Goal: Entertainment & Leisure: Consume media (video, audio)

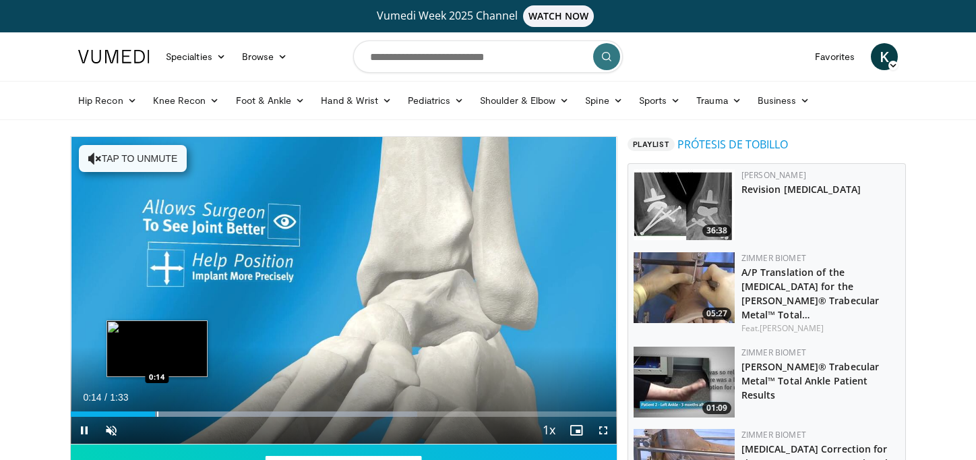
click at [157, 414] on video-js "**********" at bounding box center [344, 290] width 546 height 307
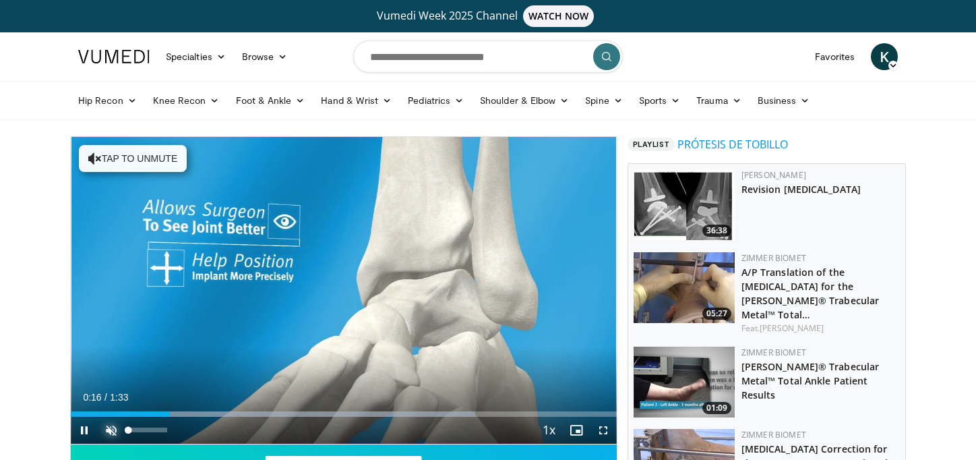
click at [111, 427] on span "Video Player" at bounding box center [111, 429] width 27 height 27
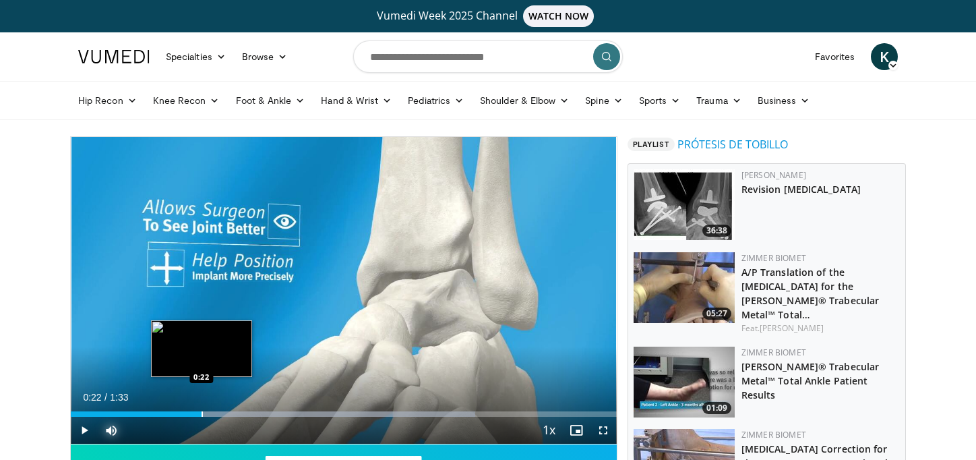
click at [202, 411] on div "Progress Bar" at bounding box center [202, 413] width 1 height 5
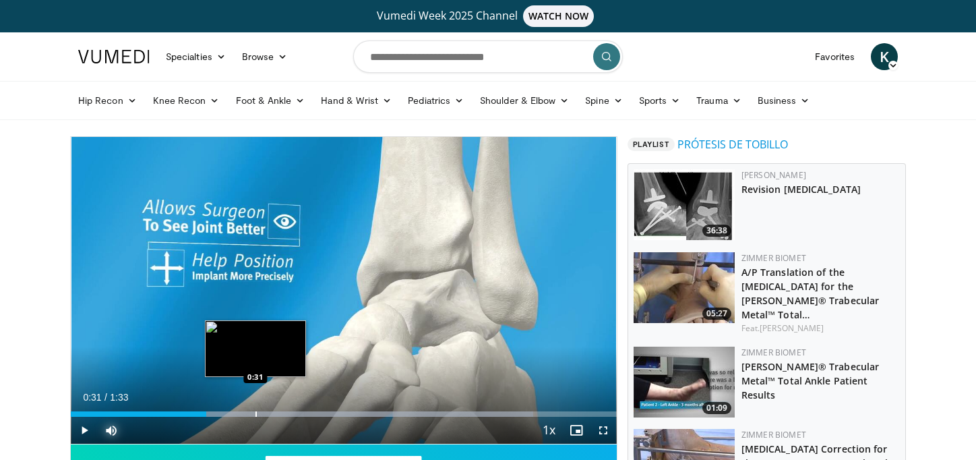
click at [255, 408] on div "Loaded : 84.70% 0:23 0:31" at bounding box center [344, 410] width 546 height 13
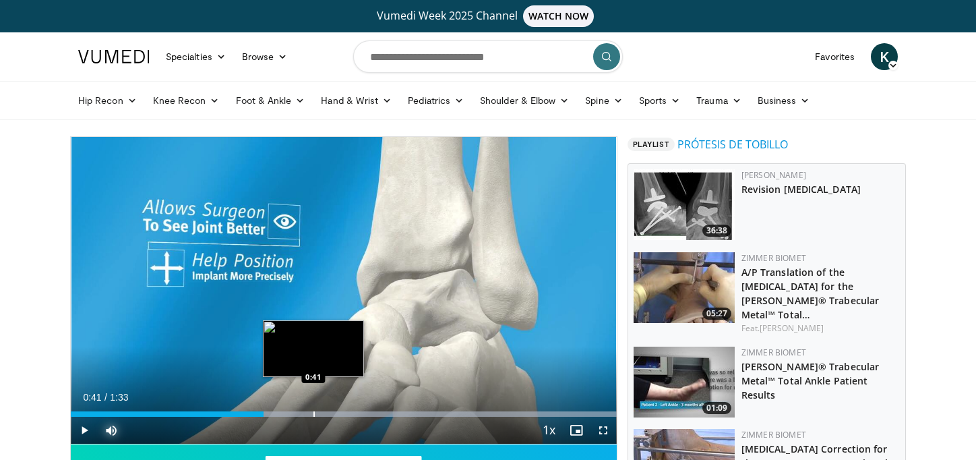
click at [313, 410] on div "Loaded : 100.00% 0:41 0:41" at bounding box center [344, 410] width 546 height 13
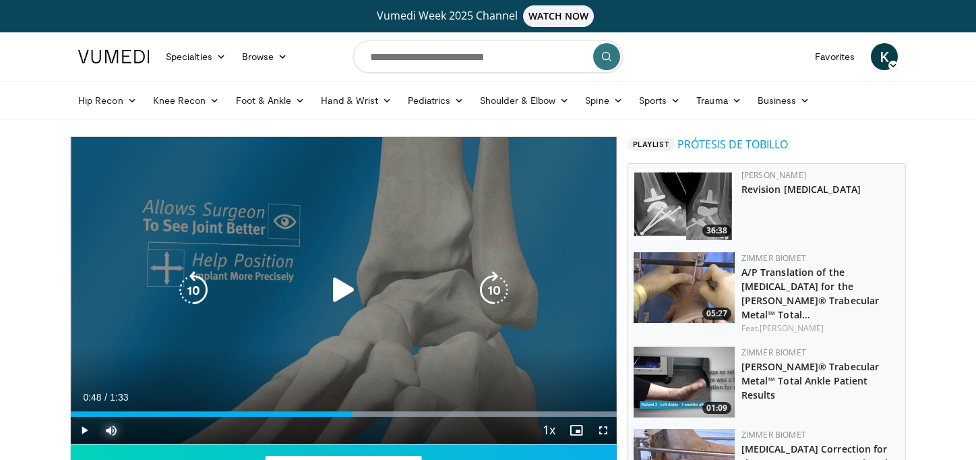
drag, startPoint x: 352, startPoint y: 410, endPoint x: 359, endPoint y: 410, distance: 7.4
click at [353, 410] on div "Loaded : 100.00% 0:48 0:48" at bounding box center [344, 410] width 546 height 13
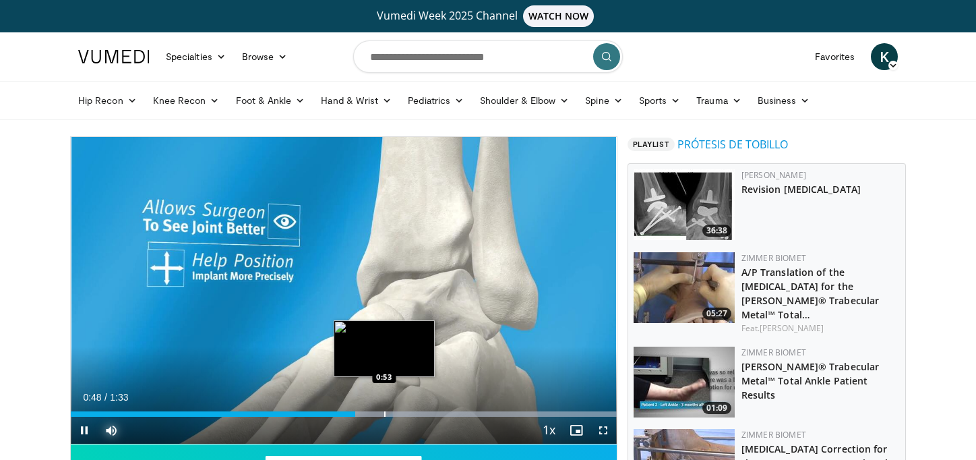
click at [384, 410] on div "Loaded : 100.00% 0:48 0:53" at bounding box center [344, 410] width 546 height 13
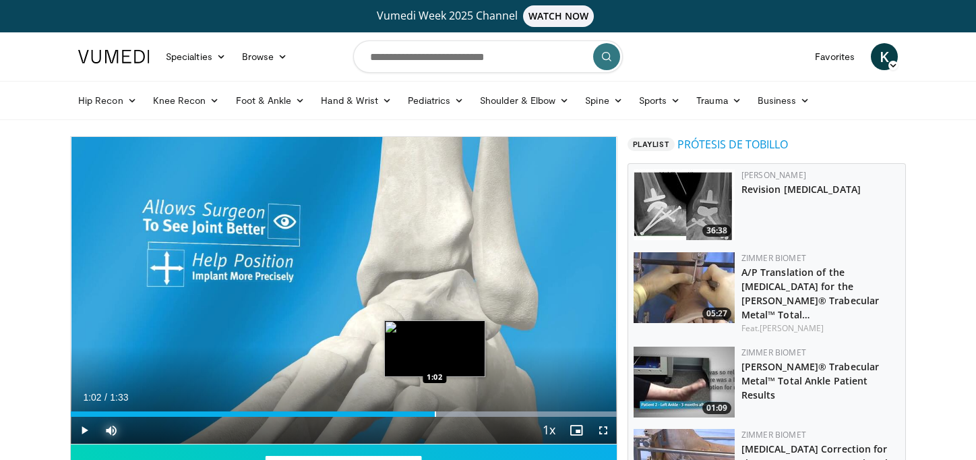
click at [435, 413] on div "Progress Bar" at bounding box center [435, 413] width 1 height 5
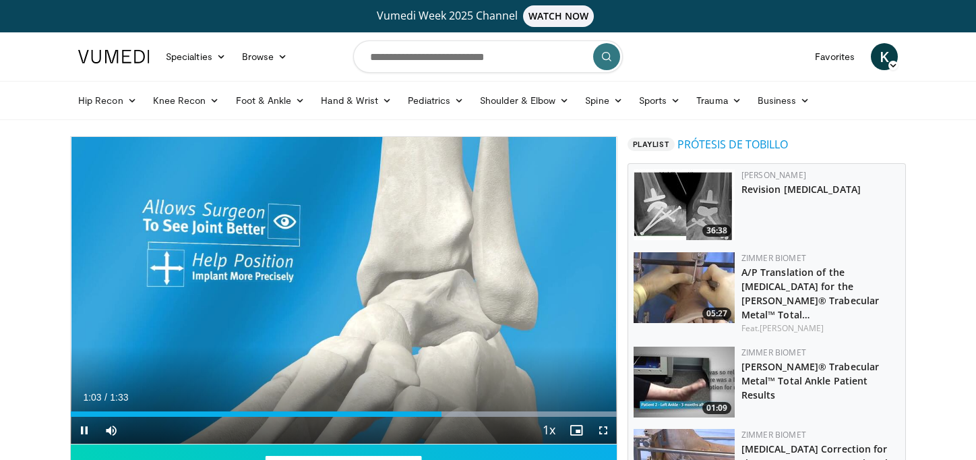
click at [489, 416] on div "Current Time 1:03 / Duration 1:33 Pause Skip Backward Skip Forward Mute 100% Lo…" at bounding box center [344, 429] width 546 height 27
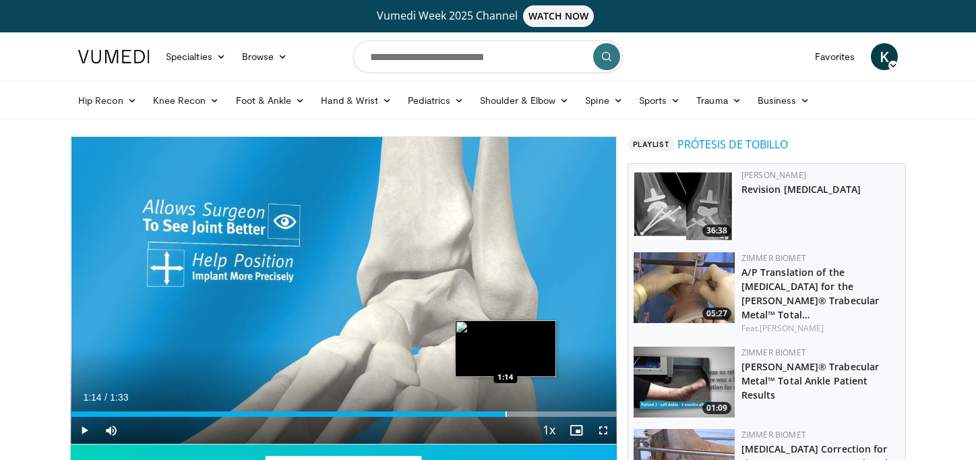
click at [505, 411] on div "Progress Bar" at bounding box center [505, 413] width 1 height 5
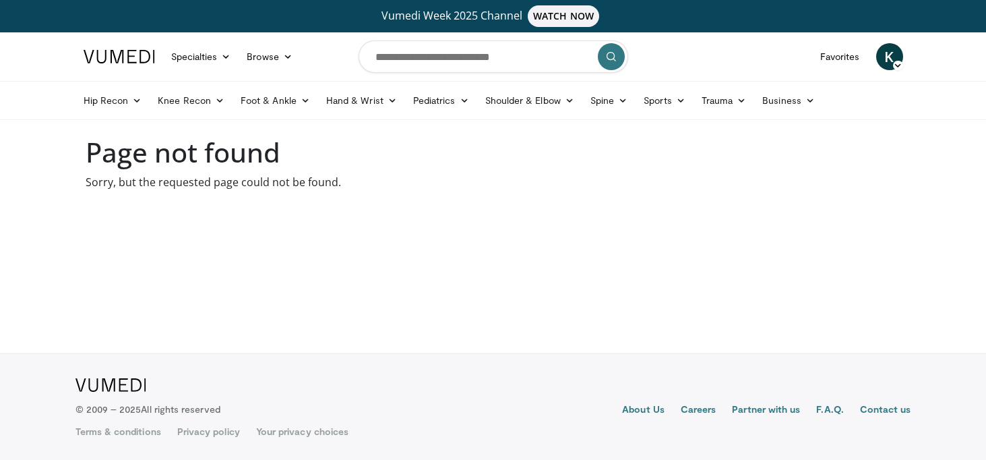
click at [303, 46] on nav "Specialties Adult & Family Medicine Allergy, Asthma, Immunology Anesthesiology …" at bounding box center [493, 56] width 836 height 49
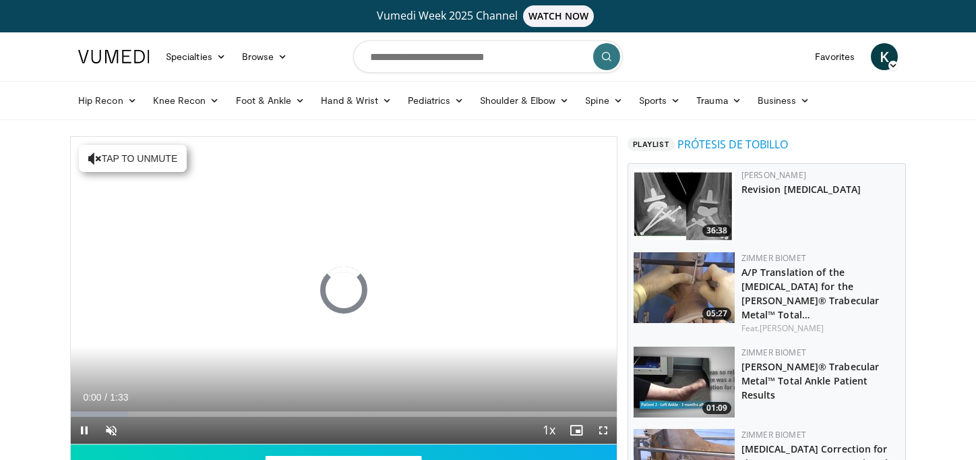
scroll to position [32, 0]
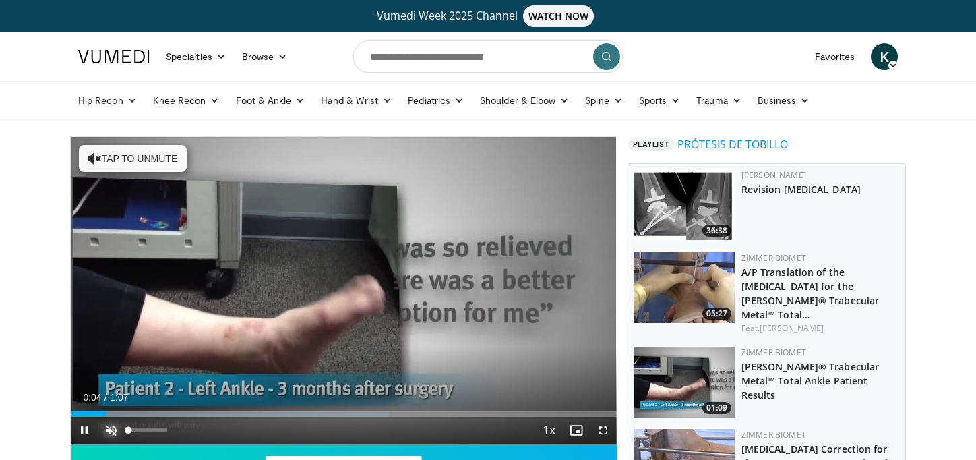
click at [106, 429] on span "Video Player" at bounding box center [111, 429] width 27 height 27
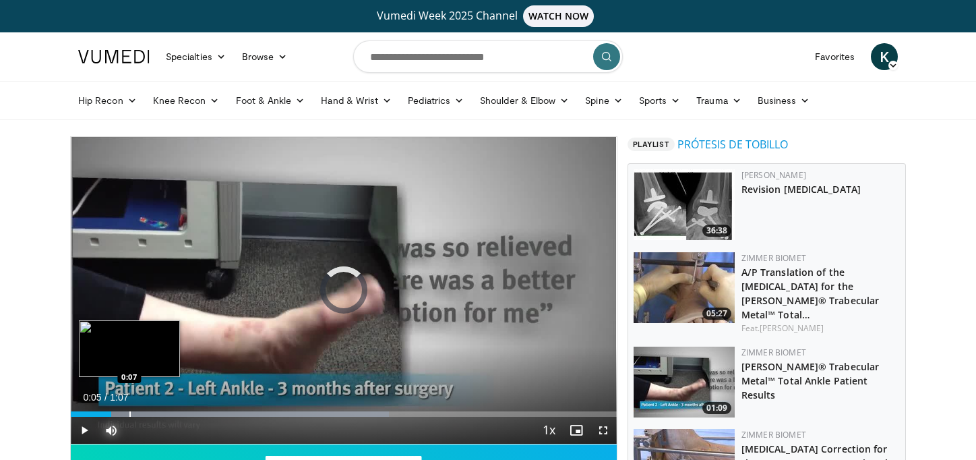
click at [129, 414] on div "Progress Bar" at bounding box center [129, 413] width 1 height 5
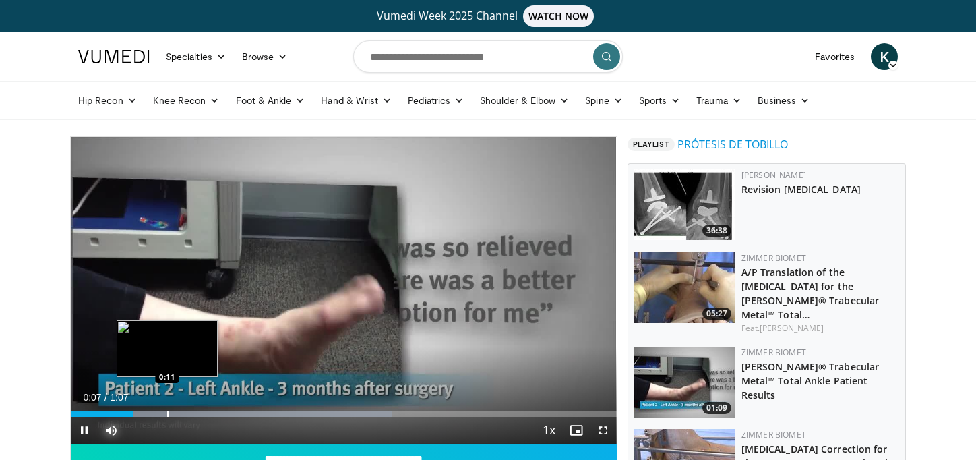
drag, startPoint x: 168, startPoint y: 410, endPoint x: 177, endPoint y: 410, distance: 8.1
click at [170, 411] on div "Loaded : 58.91% 0:07 0:11" at bounding box center [344, 413] width 546 height 5
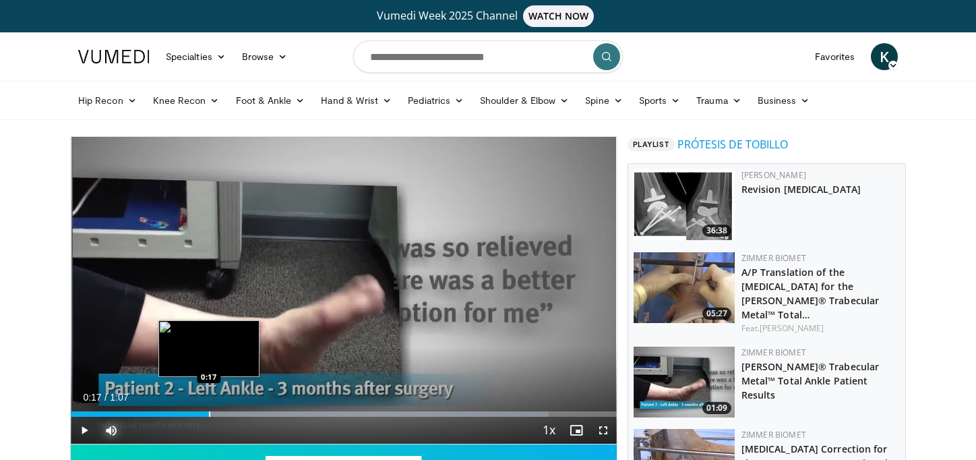
click at [209, 409] on div "Loaded : 87.56% 0:13 0:17" at bounding box center [344, 410] width 546 height 13
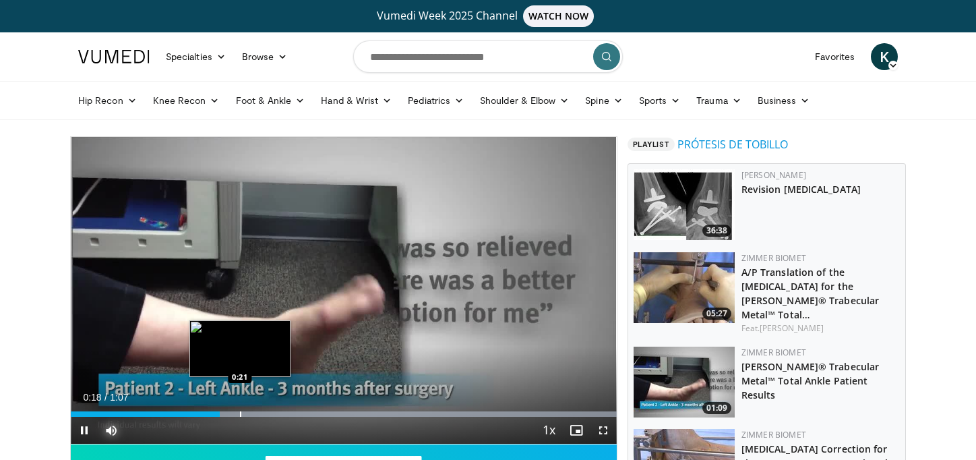
click at [241, 411] on div "Progress Bar" at bounding box center [240, 413] width 1 height 5
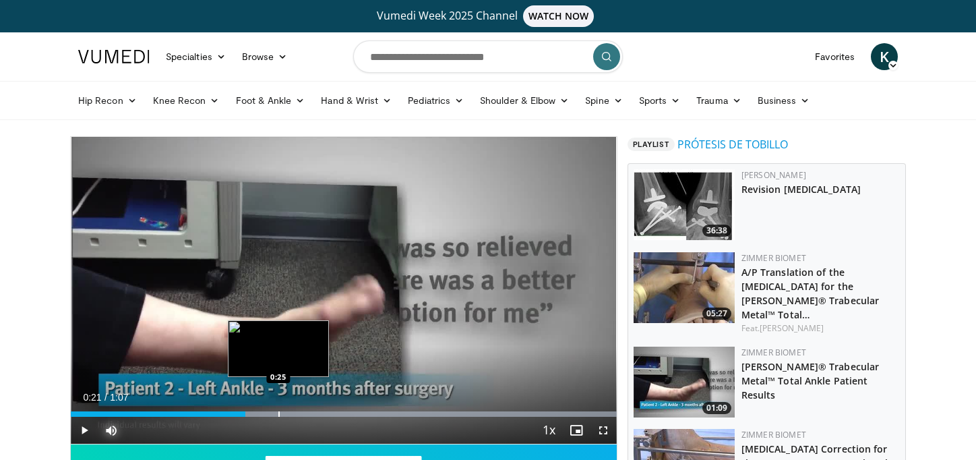
click at [280, 412] on div "Progress Bar" at bounding box center [278, 413] width 1 height 5
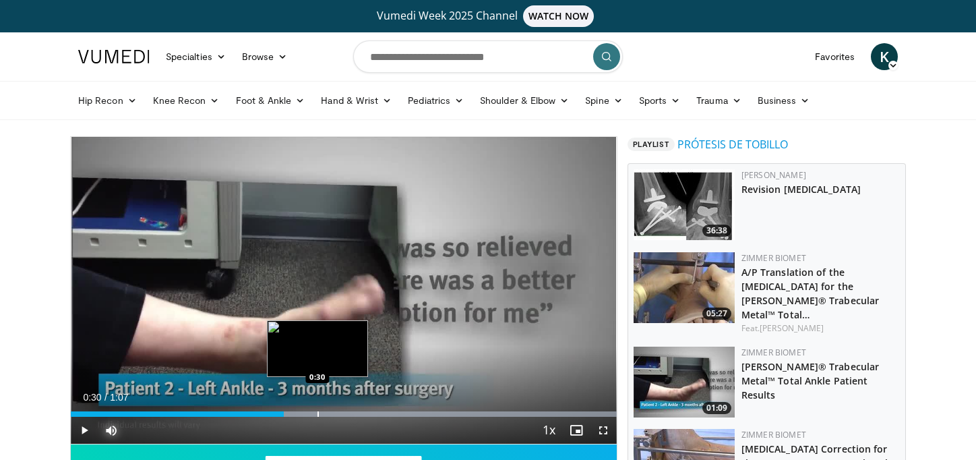
drag, startPoint x: 317, startPoint y: 413, endPoint x: 327, endPoint y: 413, distance: 9.4
click at [318, 413] on div "Progress Bar" at bounding box center [317, 413] width 1 height 5
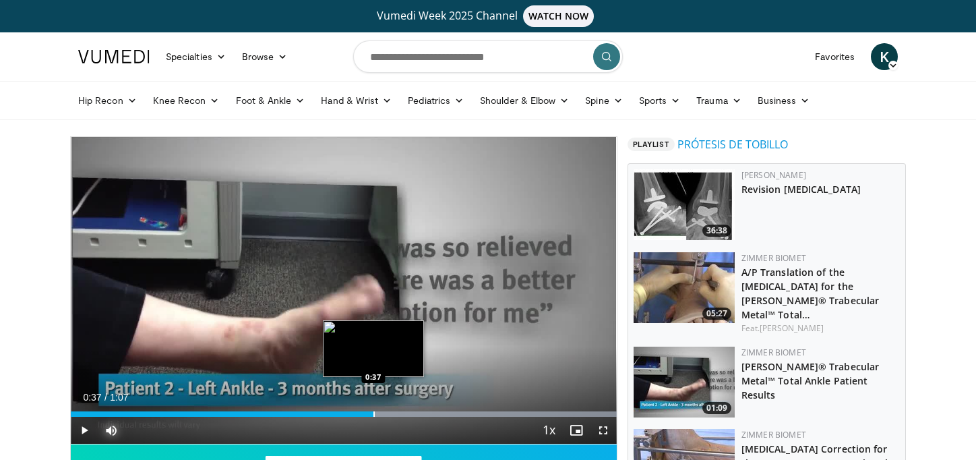
click at [373, 413] on div "Loaded : 100.00% 0:37 0:37" at bounding box center [344, 413] width 546 height 5
click at [394, 414] on div "Progress Bar" at bounding box center [393, 413] width 1 height 5
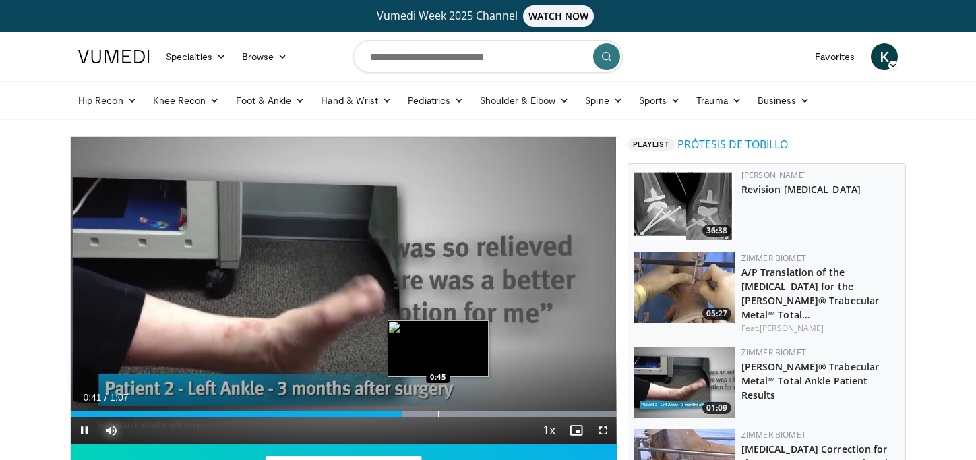
click at [439, 414] on div "Progress Bar" at bounding box center [438, 413] width 1 height 5
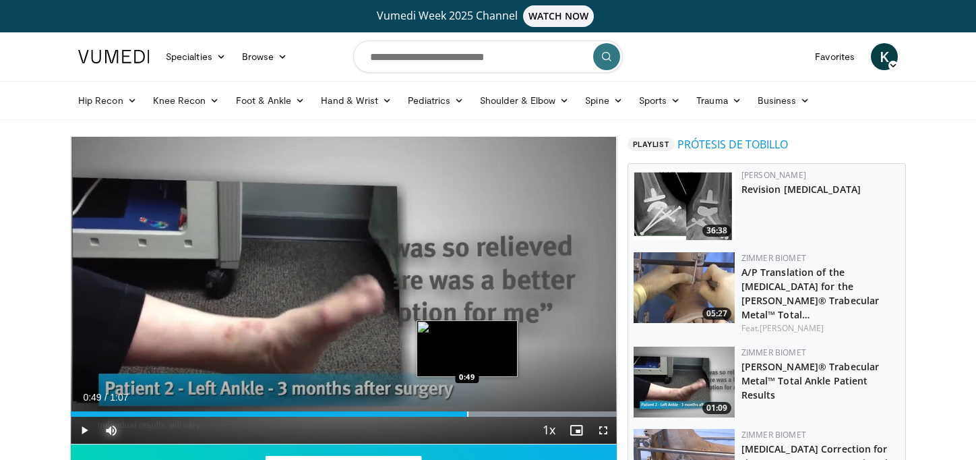
click at [467, 414] on div "Progress Bar" at bounding box center [467, 413] width 1 height 5
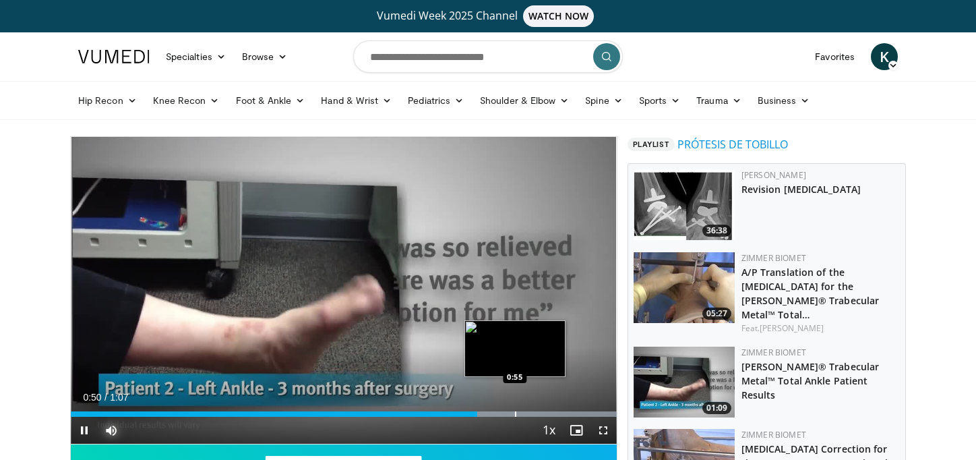
click at [515, 410] on div "Loaded : 100.00% 0:50 0:55" at bounding box center [344, 410] width 546 height 13
click at [547, 413] on div "Loaded : 100.00% 0:55 0:55" at bounding box center [344, 413] width 546 height 5
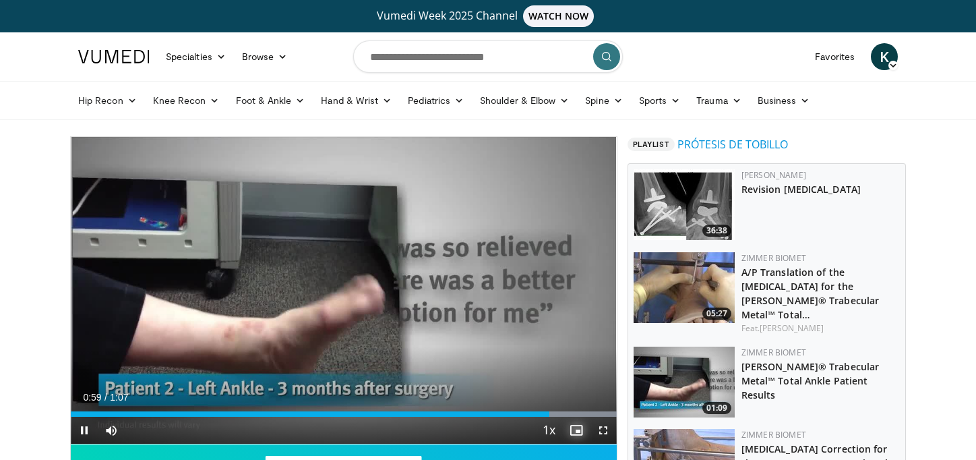
click at [580, 419] on span "Video Player" at bounding box center [576, 429] width 27 height 27
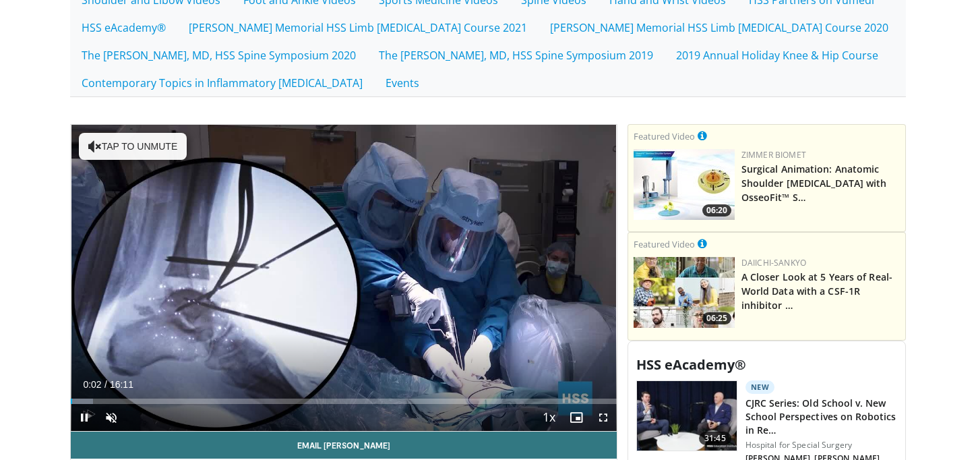
scroll to position [607, 0]
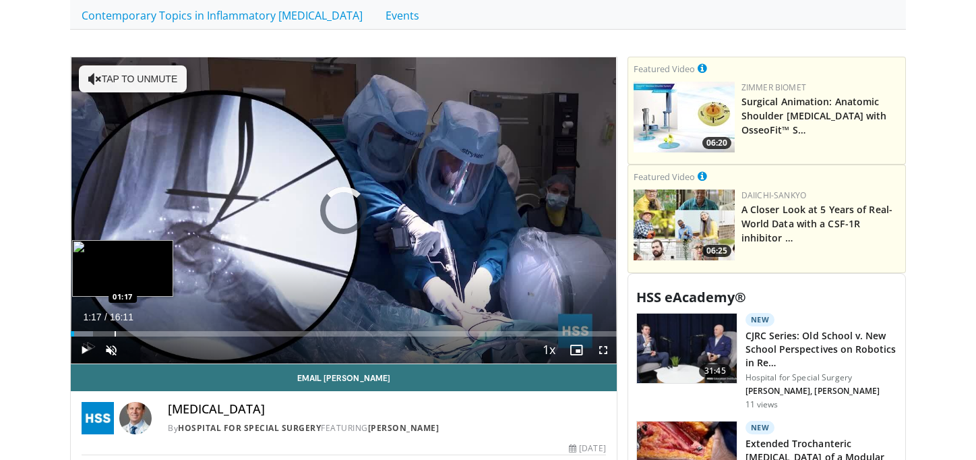
click at [115, 332] on div "Progress Bar" at bounding box center [115, 333] width 1 height 5
click at [135, 332] on div "Progress Bar" at bounding box center [135, 333] width 1 height 5
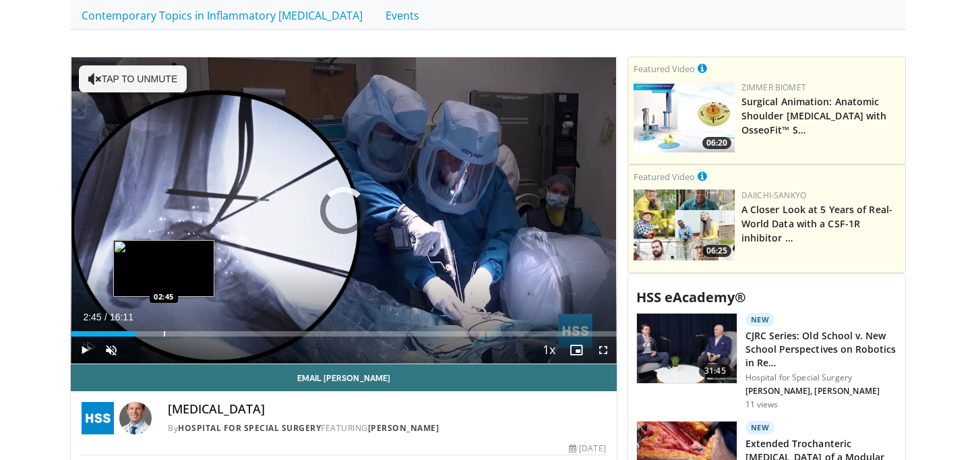
click at [164, 332] on div "Progress Bar" at bounding box center [164, 333] width 1 height 5
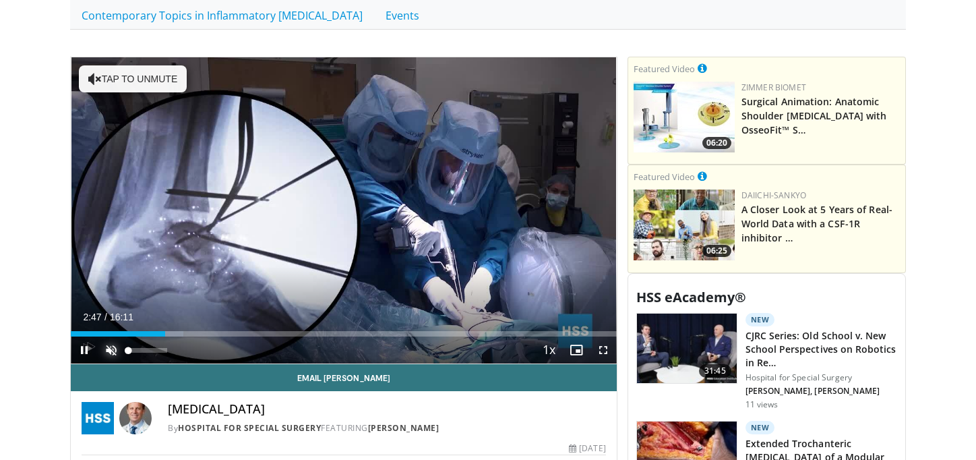
click at [114, 341] on span "Video Player" at bounding box center [111, 349] width 27 height 27
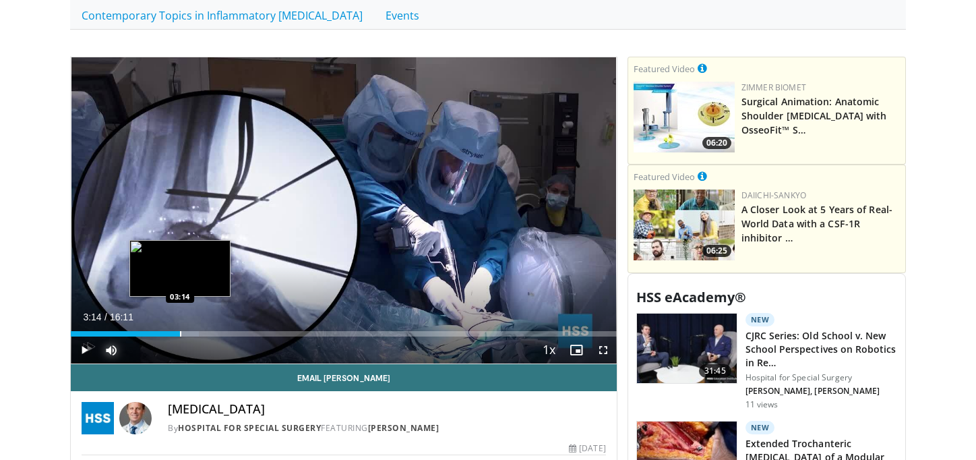
click at [180, 332] on div "Progress Bar" at bounding box center [180, 333] width 1 height 5
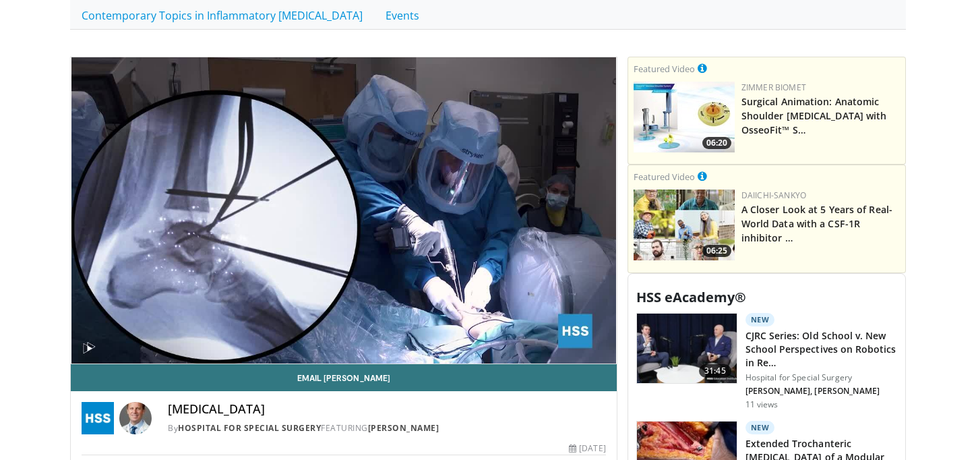
click at [223, 333] on video-js "**********" at bounding box center [344, 210] width 546 height 307
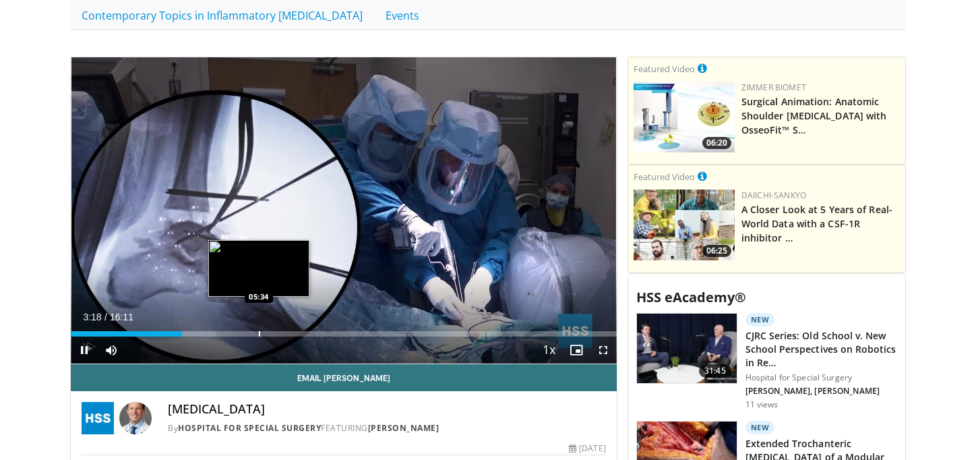
click at [259, 332] on div "Progress Bar" at bounding box center [259, 333] width 1 height 5
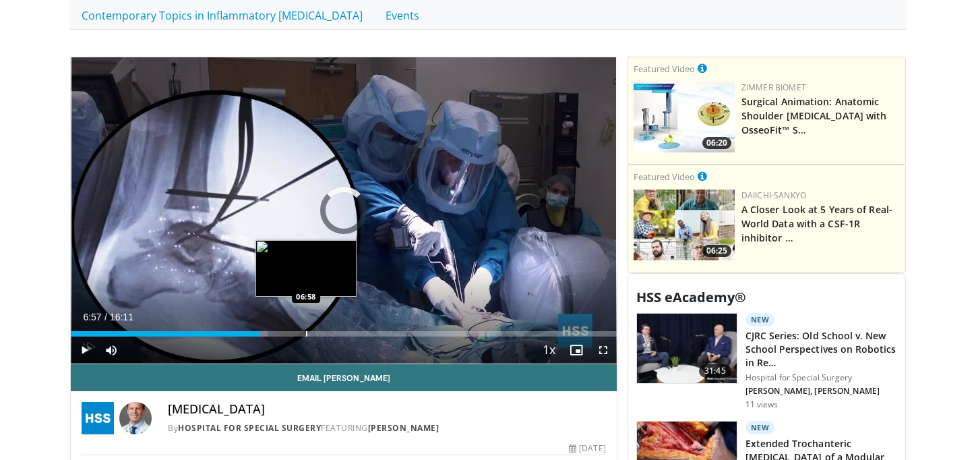
click at [306, 333] on div "Progress Bar" at bounding box center [306, 333] width 1 height 5
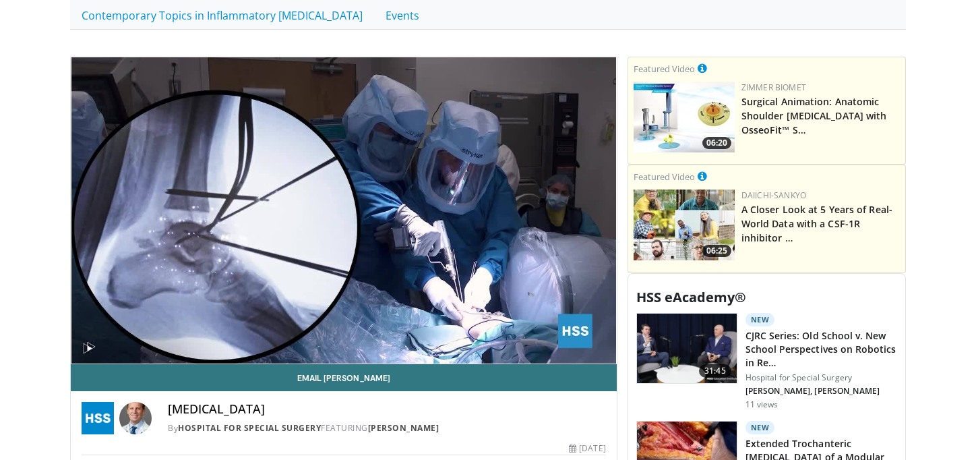
click at [333, 334] on video-js "**********" at bounding box center [344, 210] width 546 height 307
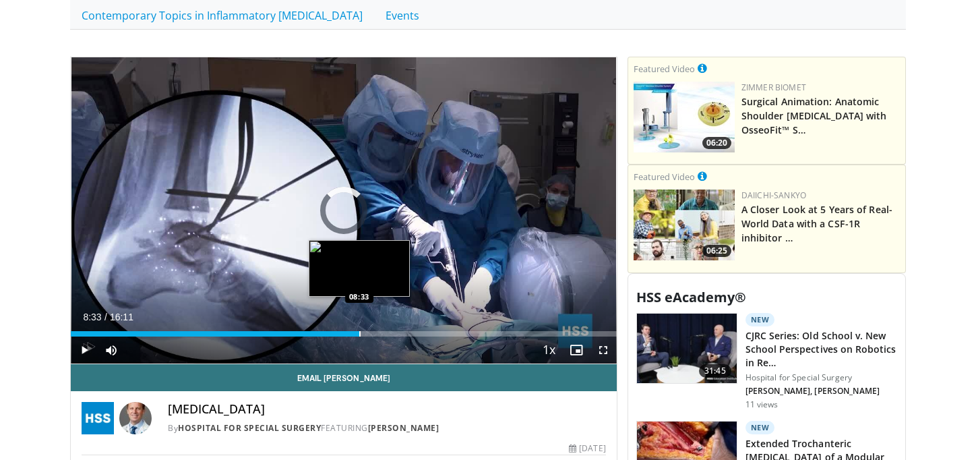
click at [359, 336] on div "Progress Bar" at bounding box center [359, 333] width 1 height 5
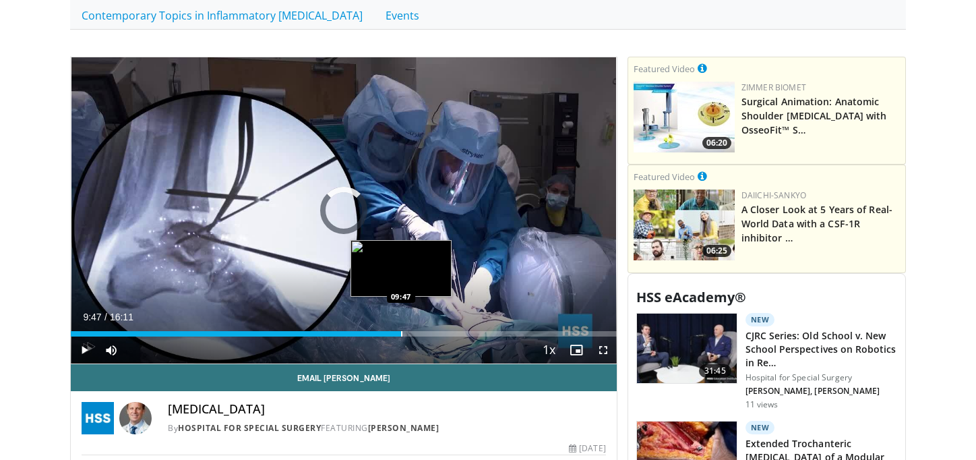
drag, startPoint x: 401, startPoint y: 334, endPoint x: 414, endPoint y: 334, distance: 13.5
click at [402, 334] on div "Progress Bar" at bounding box center [401, 333] width 1 height 5
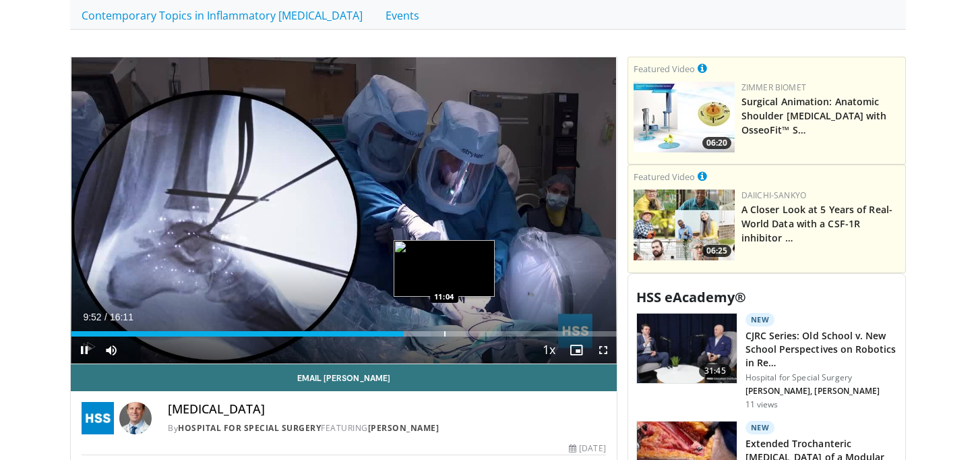
click at [445, 333] on div "Progress Bar" at bounding box center [444, 333] width 1 height 5
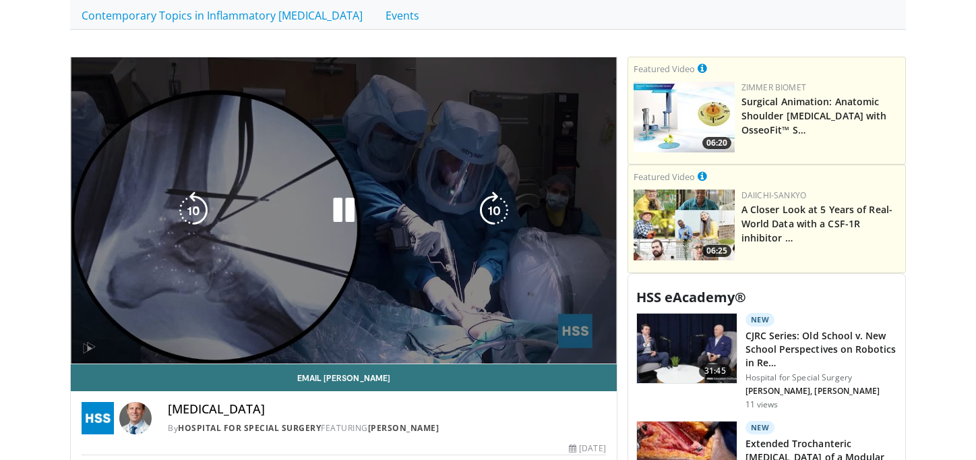
click at [476, 332] on video-js "**********" at bounding box center [344, 210] width 546 height 307
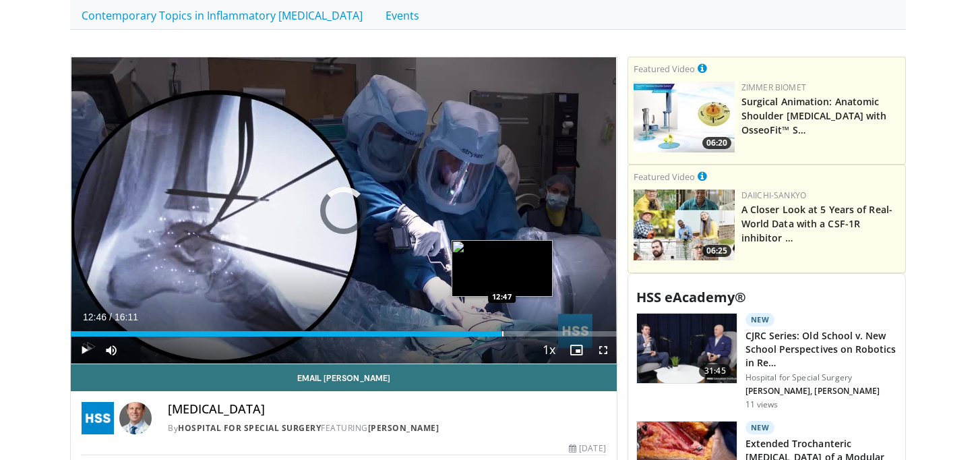
click at [502, 332] on div "Progress Bar" at bounding box center [502, 333] width 1 height 5
click at [519, 332] on div "Progress Bar" at bounding box center [519, 333] width 1 height 5
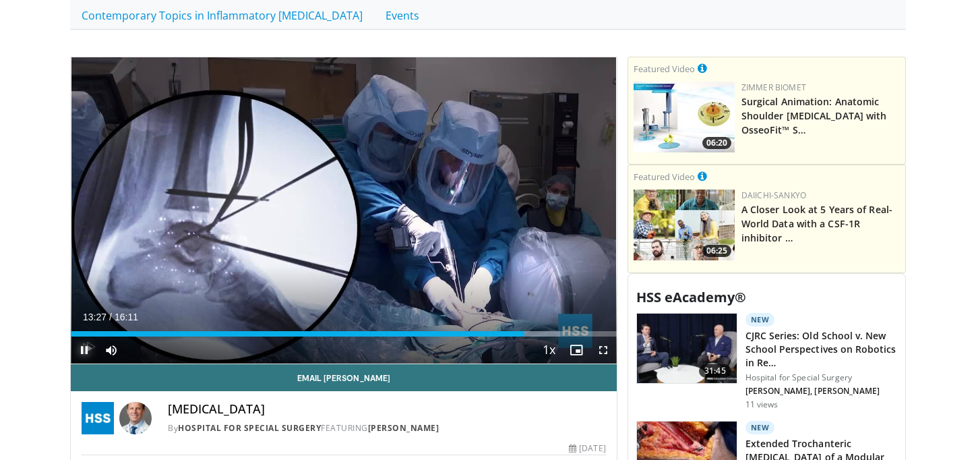
click at [88, 347] on span "Video Player" at bounding box center [84, 349] width 27 height 27
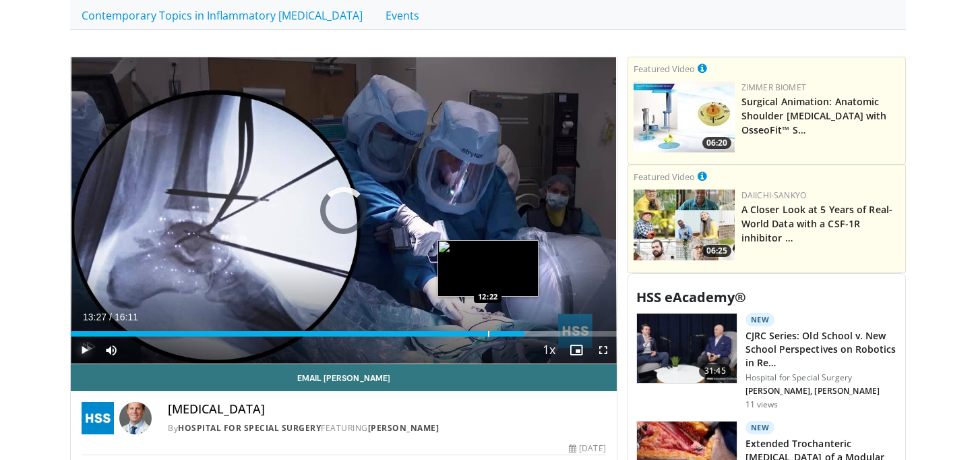
click at [488, 330] on div "Loaded : 89.61% 13:27 12:22" at bounding box center [344, 329] width 546 height 13
click at [493, 332] on div "Progress Bar" at bounding box center [492, 333] width 1 height 5
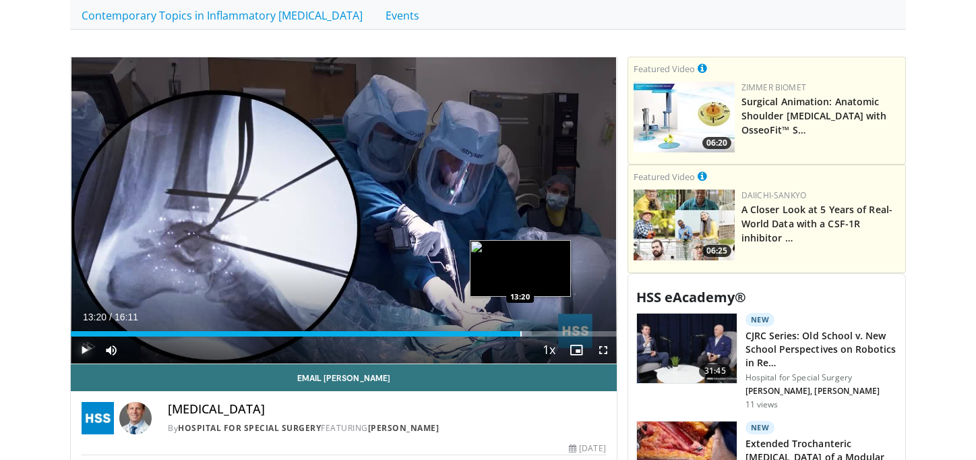
click at [520, 334] on div "Progress Bar" at bounding box center [520, 333] width 1 height 5
click at [528, 334] on div "Progress Bar" at bounding box center [528, 333] width 1 height 5
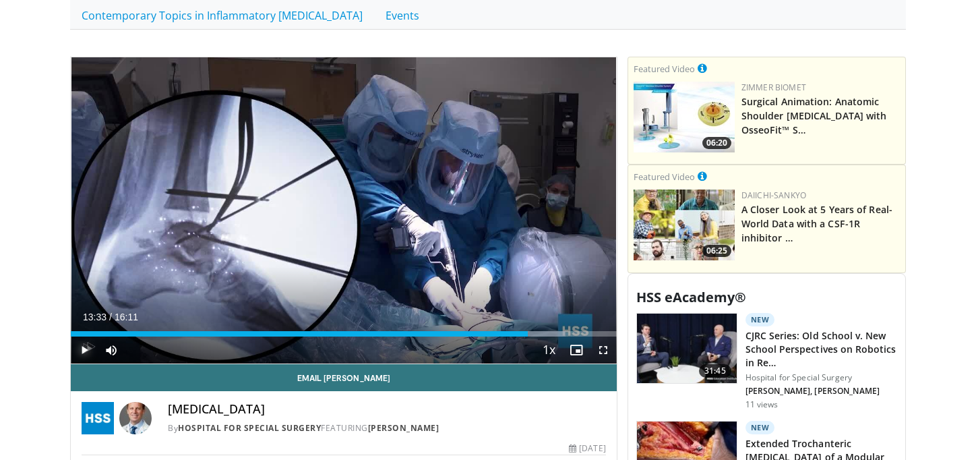
click at [85, 347] on span "Video Player" at bounding box center [84, 349] width 27 height 27
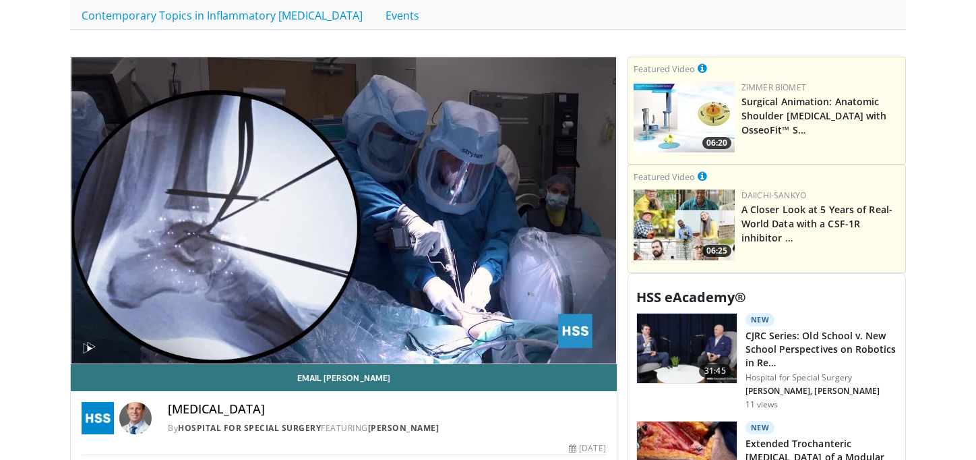
click at [84, 347] on video-js "**********" at bounding box center [344, 210] width 546 height 307
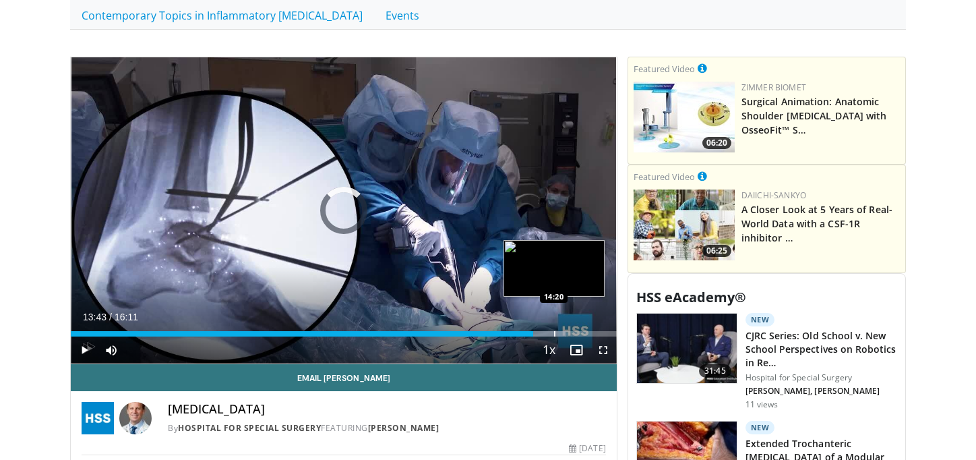
click at [554, 332] on div "Progress Bar" at bounding box center [554, 333] width 1 height 5
click at [569, 334] on div "Progress Bar" at bounding box center [569, 333] width 1 height 5
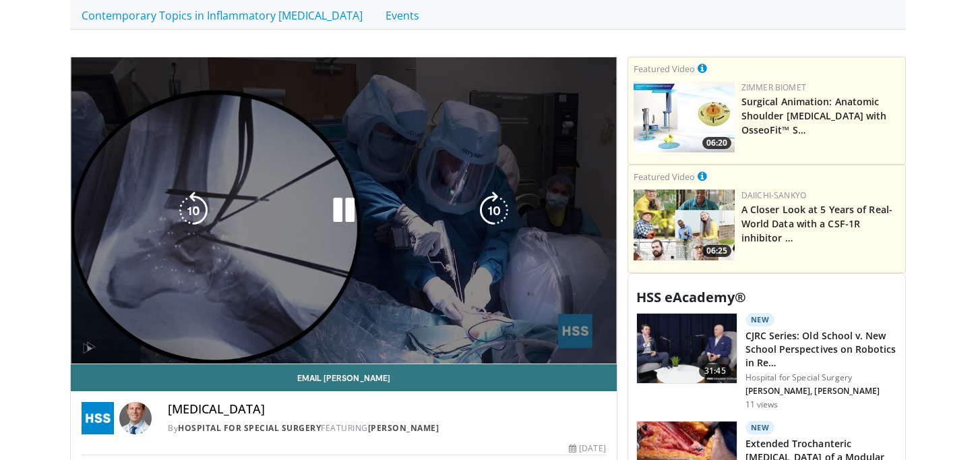
click at [584, 334] on div "10 seconds Tap to unmute" at bounding box center [344, 210] width 546 height 307
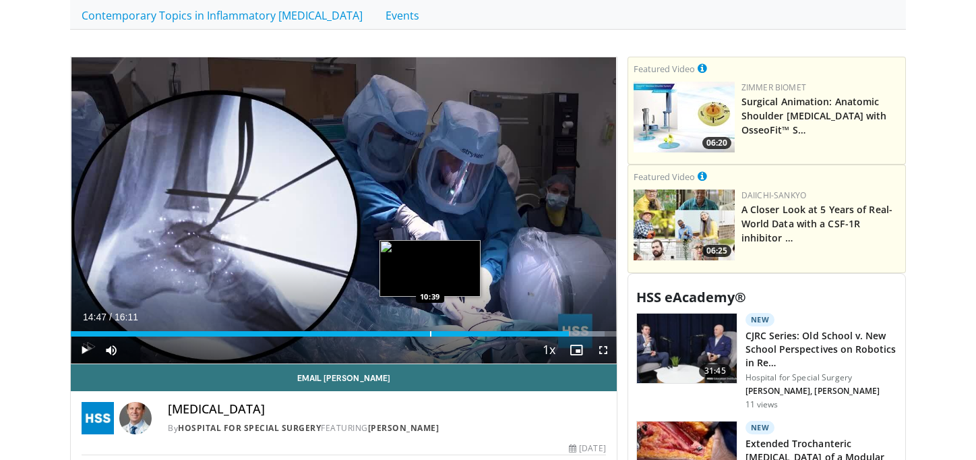
click at [431, 330] on div "Loaded : 97.85% 14:47 10:39" at bounding box center [344, 329] width 546 height 13
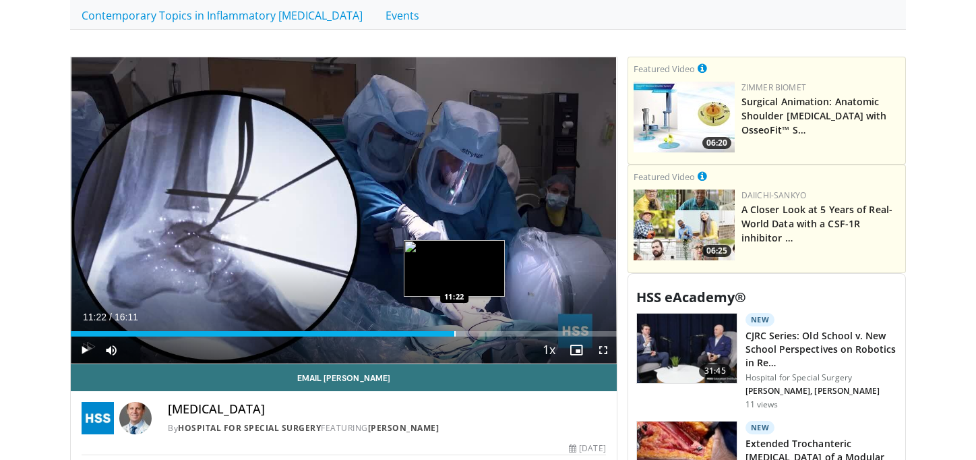
click at [455, 333] on div "Progress Bar" at bounding box center [454, 333] width 1 height 5
click at [372, 325] on div "Loaded : 72.10% 11:23 11:20" at bounding box center [344, 329] width 546 height 13
